Goal: Task Accomplishment & Management: Manage account settings

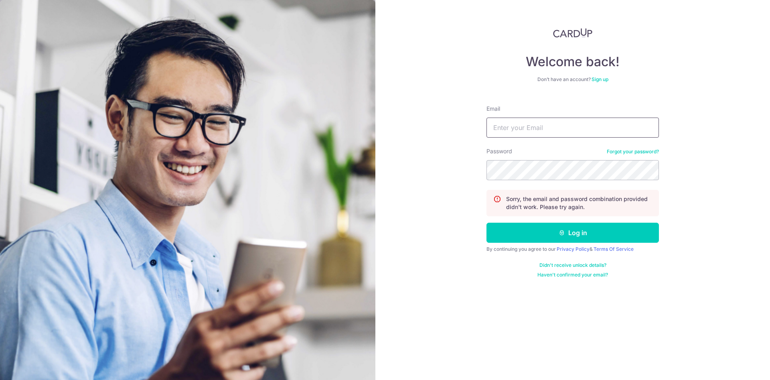
click at [558, 125] on input "Email" at bounding box center [572, 127] width 172 height 20
type input "[EMAIL_ADDRESS][DOMAIN_NAME]"
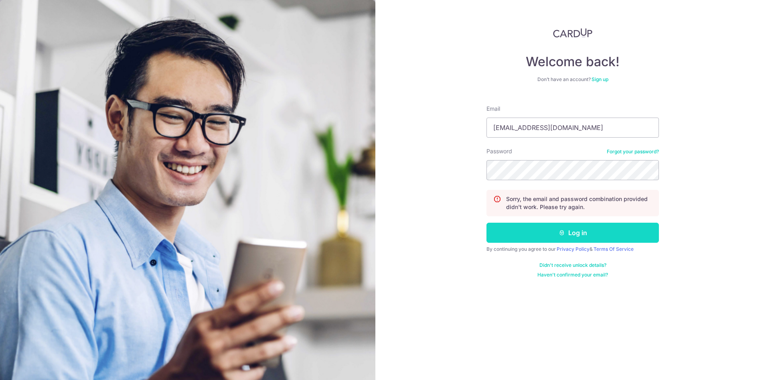
click at [576, 234] on button "Log in" at bounding box center [572, 232] width 172 height 20
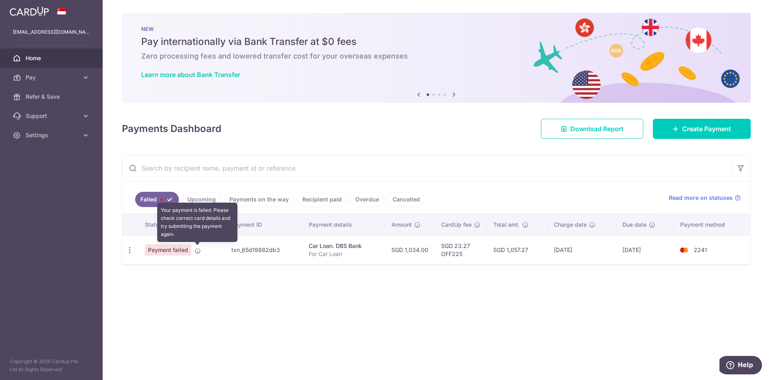
click at [198, 251] on icon at bounding box center [197, 250] width 6 height 6
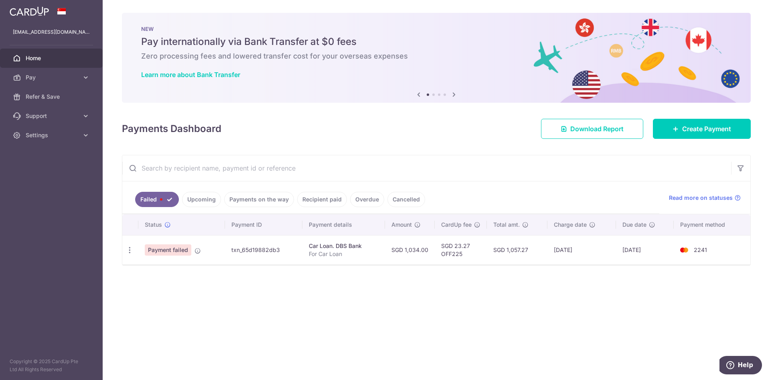
click at [198, 202] on link "Upcoming" at bounding box center [201, 199] width 39 height 15
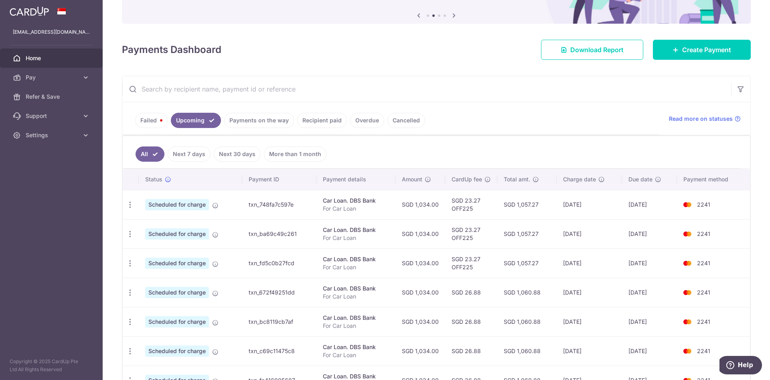
scroll to position [82, 0]
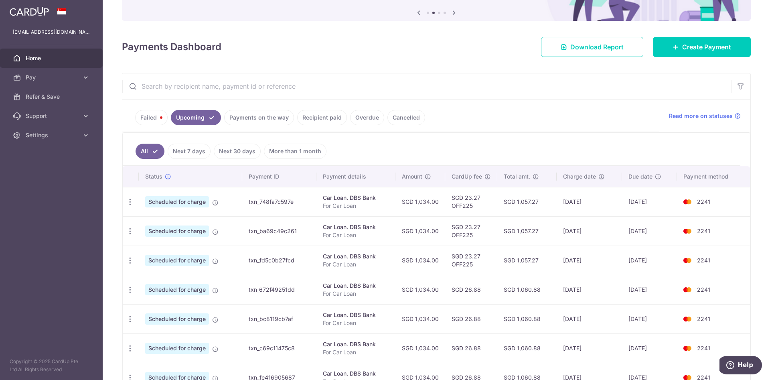
click at [154, 118] on link "Failed" at bounding box center [151, 117] width 32 height 15
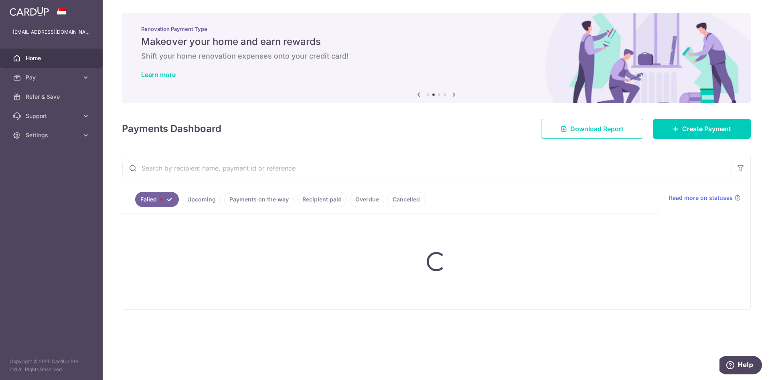
scroll to position [0, 0]
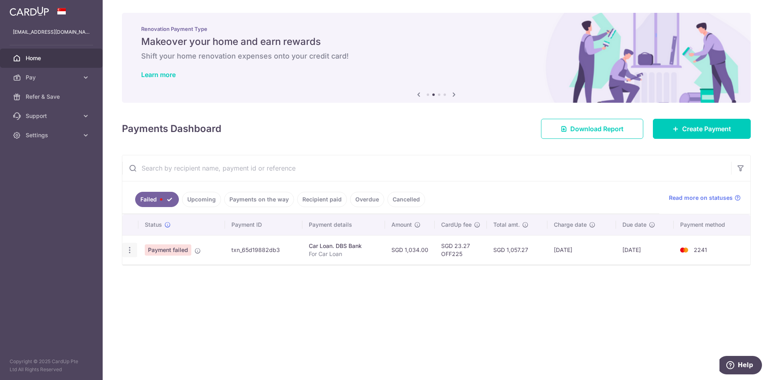
click at [133, 253] on icon "button" at bounding box center [129, 250] width 8 height 8
click at [168, 267] on span "Update payment" at bounding box center [172, 272] width 55 height 10
radio input "true"
type input "1,034.00"
type input "For Car Loan"
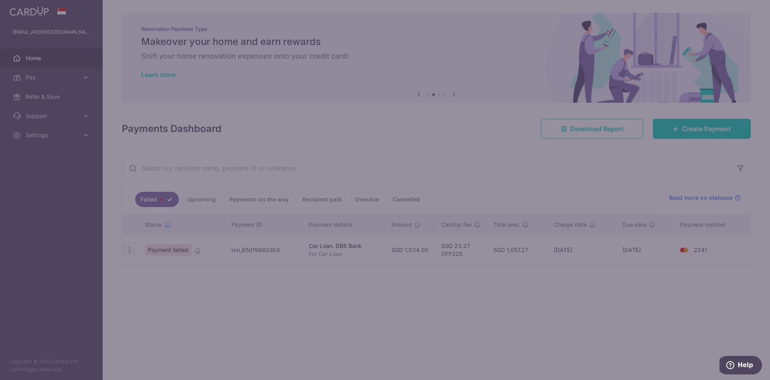
type input "OFF225"
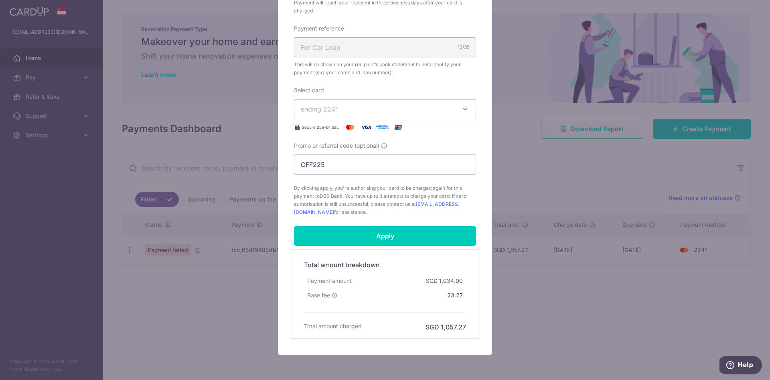
scroll to position [245, 0]
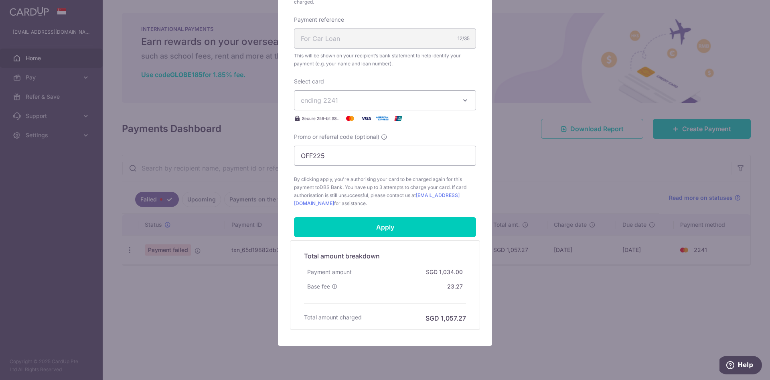
click at [422, 100] on span "ending 2241" at bounding box center [378, 100] width 154 height 10
click at [392, 139] on span "**** 2241" at bounding box center [385, 138] width 168 height 10
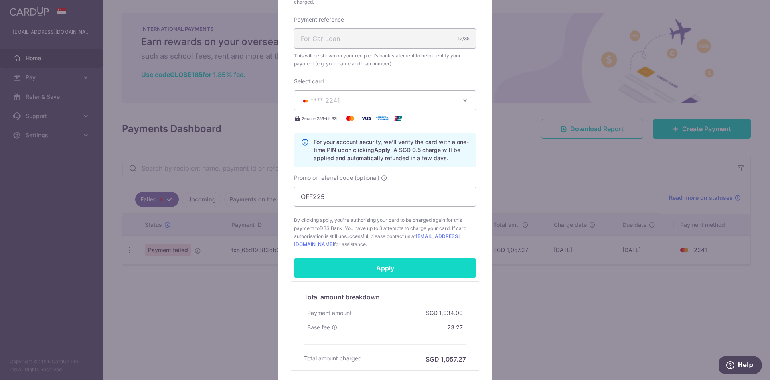
click at [394, 273] on input "Apply" at bounding box center [385, 268] width 182 height 20
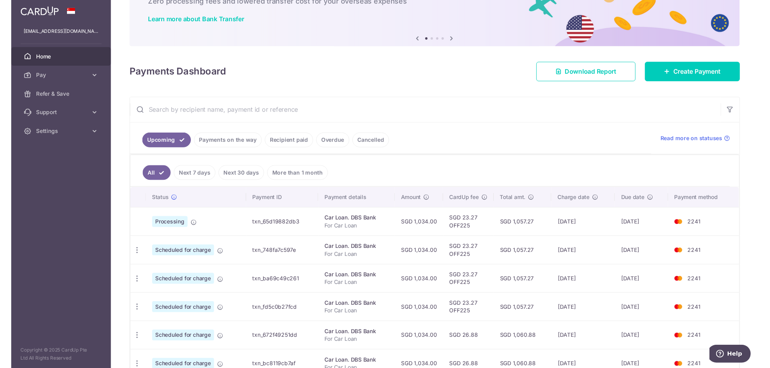
scroll to position [82, 0]
